Goal: Task Accomplishment & Management: Manage account settings

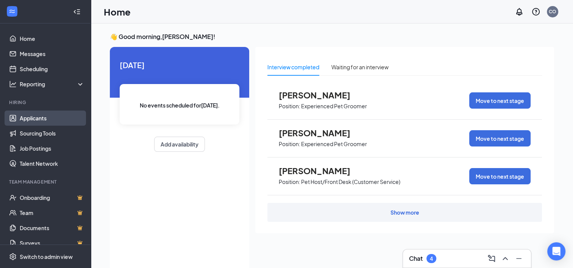
click at [42, 120] on link "Applicants" at bounding box center [52, 118] width 65 height 15
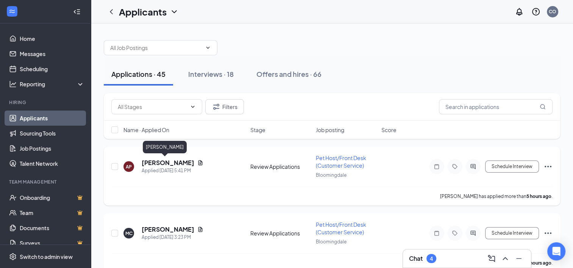
click at [161, 161] on h5 "[PERSON_NAME]" at bounding box center [168, 163] width 53 height 8
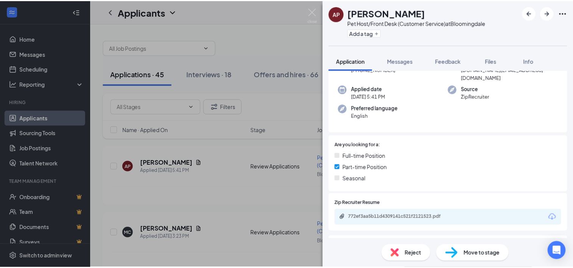
scroll to position [76, 0]
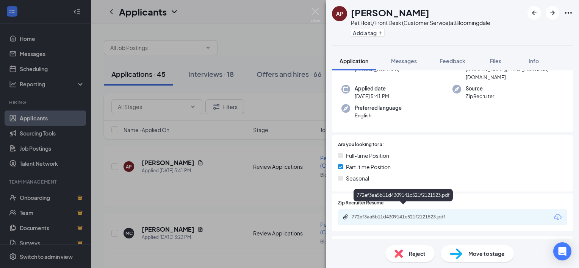
click at [447, 214] on div "772ef3aa5b11d4309141c521f2121523.pdf" at bounding box center [405, 217] width 106 height 6
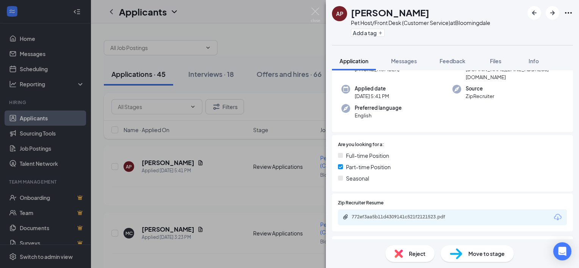
click at [316, 12] on img at bounding box center [315, 15] width 9 height 15
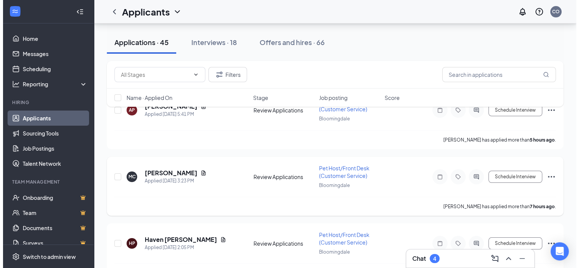
scroll to position [76, 0]
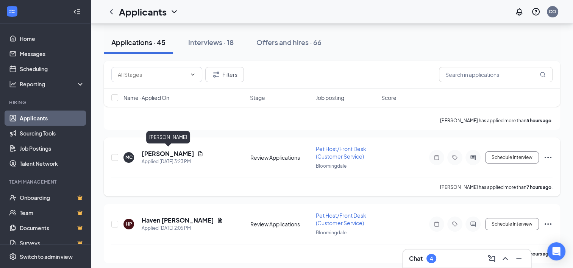
click at [184, 154] on h5 "[PERSON_NAME]" at bounding box center [168, 154] width 53 height 8
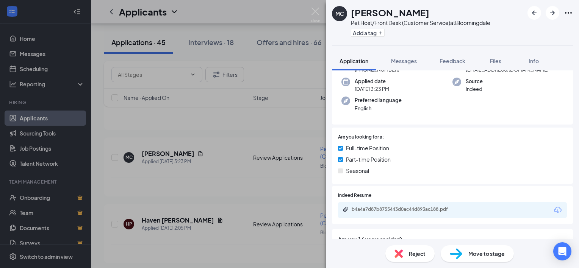
scroll to position [76, 0]
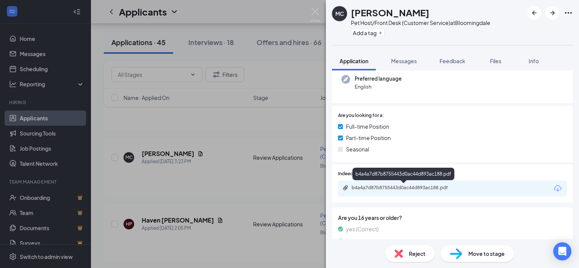
click at [388, 186] on div "b4a4a7d87b8755443d0ac44d893ac188.pdf" at bounding box center [405, 188] width 106 height 6
click at [314, 11] on img at bounding box center [315, 15] width 9 height 15
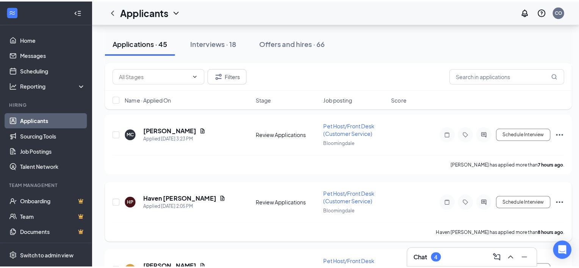
scroll to position [152, 0]
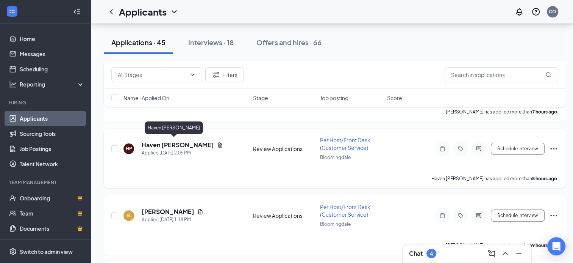
click at [178, 144] on h5 "Haven [PERSON_NAME]" at bounding box center [178, 145] width 72 height 8
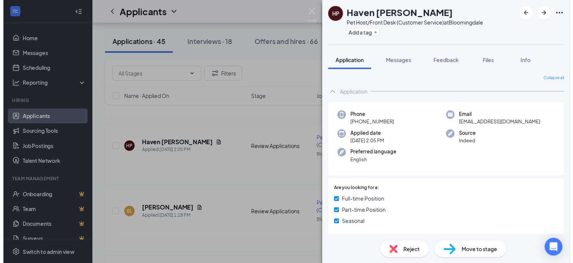
scroll to position [76, 0]
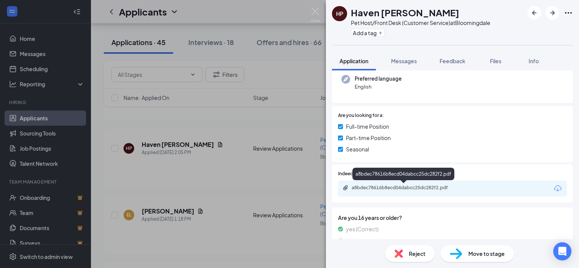
click at [384, 188] on div "a8bdec78616b8ecd04dabcc25dc282f2.pdf" at bounding box center [405, 188] width 106 height 6
click at [317, 9] on img at bounding box center [315, 15] width 9 height 15
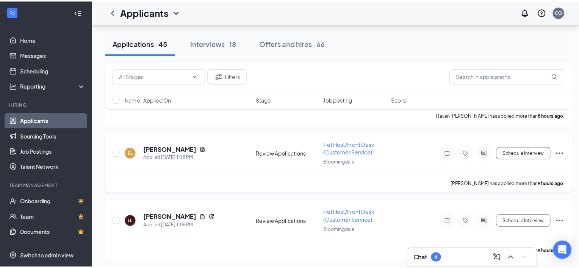
scroll to position [227, 0]
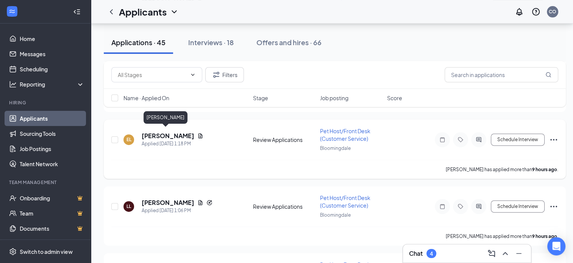
click at [162, 133] on h5 "[PERSON_NAME]" at bounding box center [168, 135] width 53 height 8
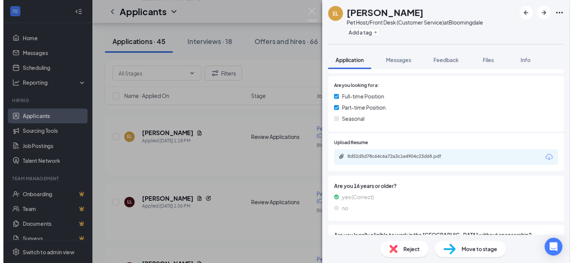
scroll to position [114, 0]
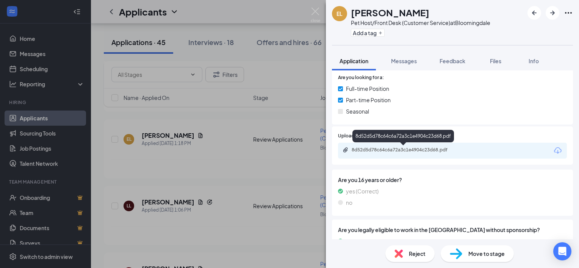
click at [407, 154] on div "8d52d5d78c64c6a72a3c1e4904c23d68.pdf" at bounding box center [403, 150] width 123 height 7
click at [314, 10] on img at bounding box center [315, 15] width 9 height 15
